Goal: Browse casually

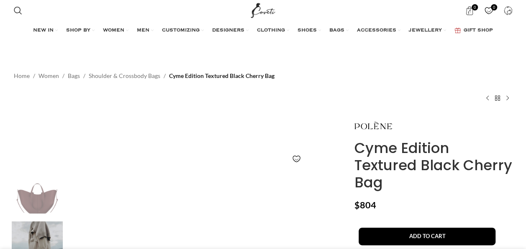
scroll to position [126, 0]
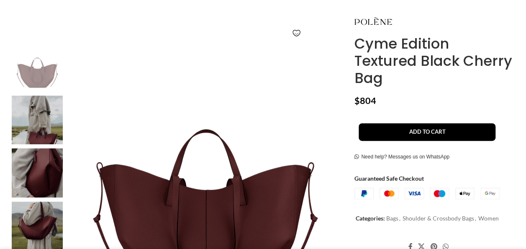
click at [54, 119] on img at bounding box center [37, 119] width 51 height 49
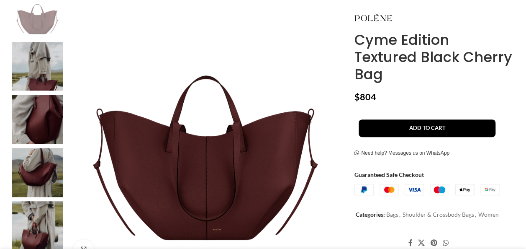
scroll to position [209, 0]
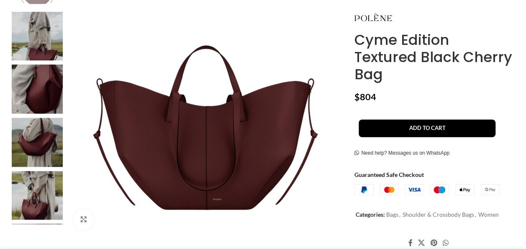
click at [44, 39] on img at bounding box center [37, 36] width 51 height 49
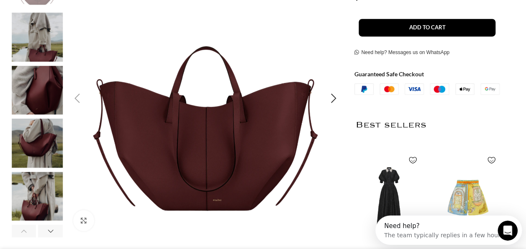
scroll to position [0, 0]
click at [39, 32] on img "2 / 6" at bounding box center [37, 37] width 51 height 49
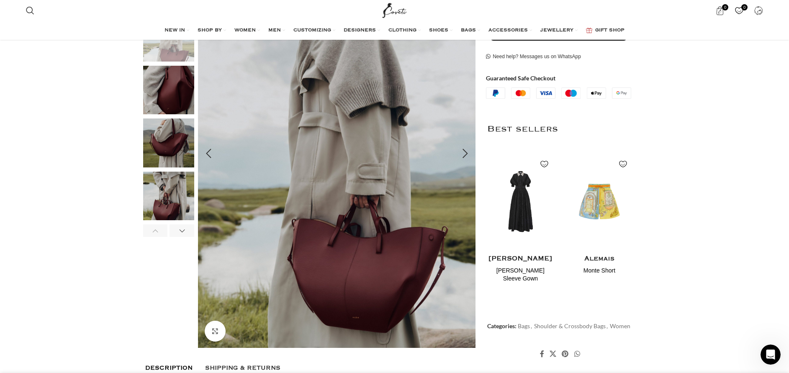
scroll to position [0, 353]
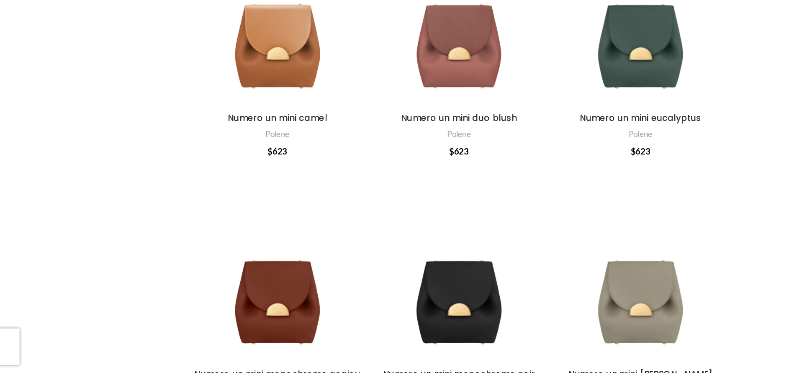
scroll to position [9963, 0]
